Goal: Transaction & Acquisition: Subscribe to service/newsletter

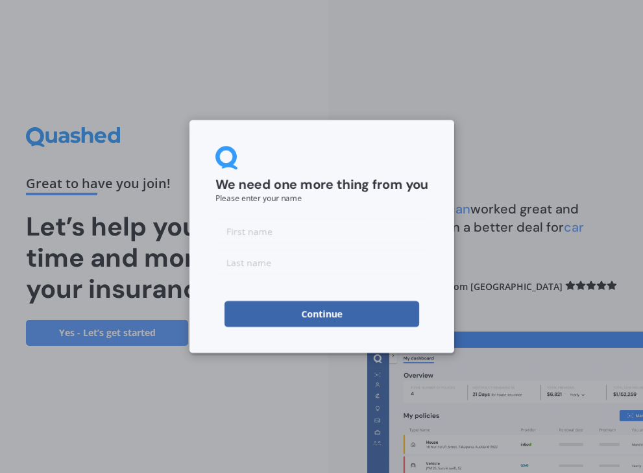
click at [348, 232] on input at bounding box center [321, 231] width 213 height 26
type input "lynley"
type input "[PERSON_NAME]"
click at [354, 312] on button "Continue" at bounding box center [321, 314] width 195 height 26
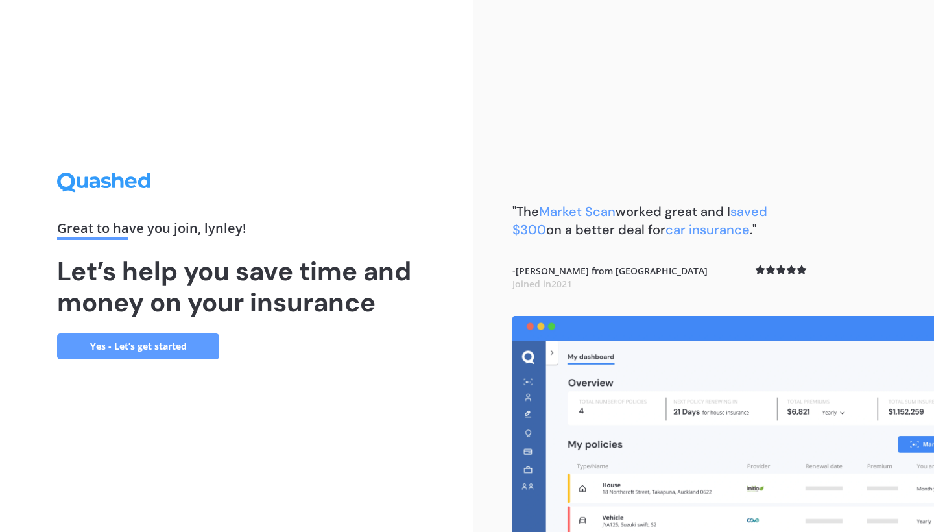
click at [193, 343] on link "Yes - Let’s get started" at bounding box center [138, 346] width 162 height 26
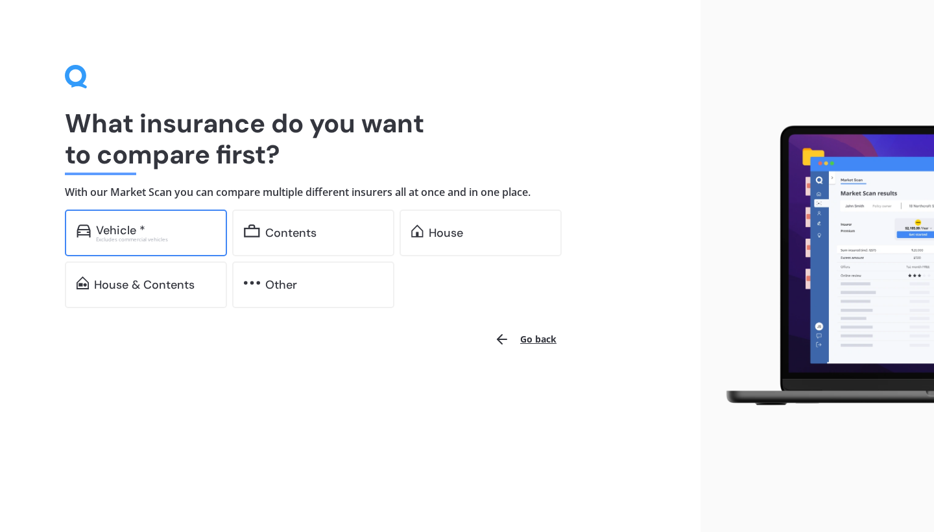
click at [141, 229] on div "Vehicle *" at bounding box center [120, 230] width 49 height 13
